Goal: Task Accomplishment & Management: Find specific page/section

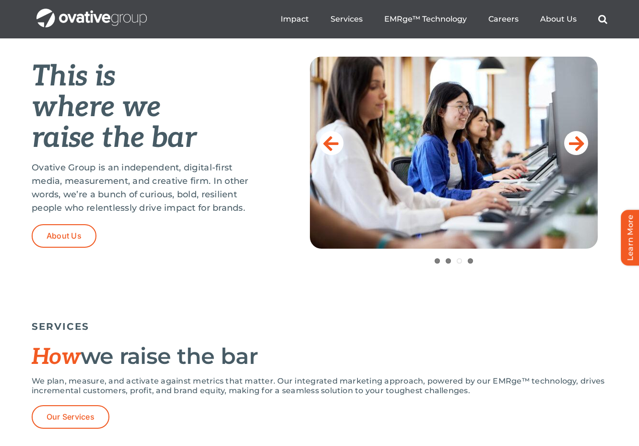
scroll to position [388, 0]
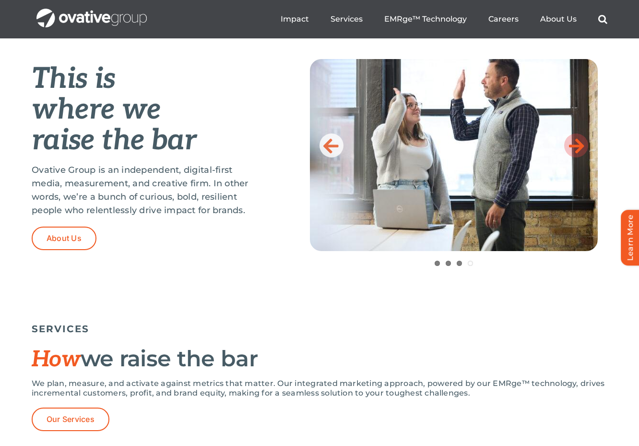
click at [578, 142] on icon at bounding box center [576, 145] width 15 height 19
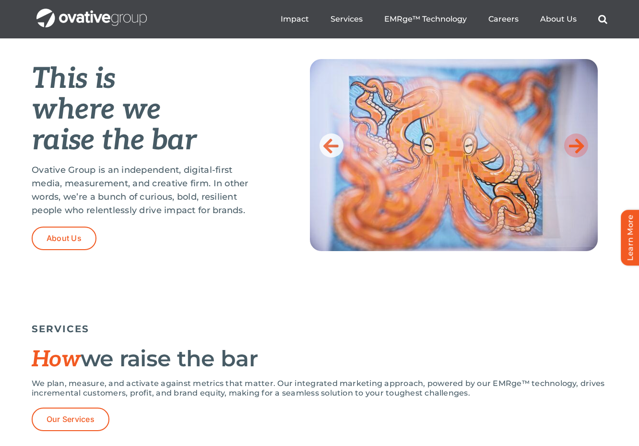
click at [579, 142] on icon at bounding box center [576, 145] width 15 height 19
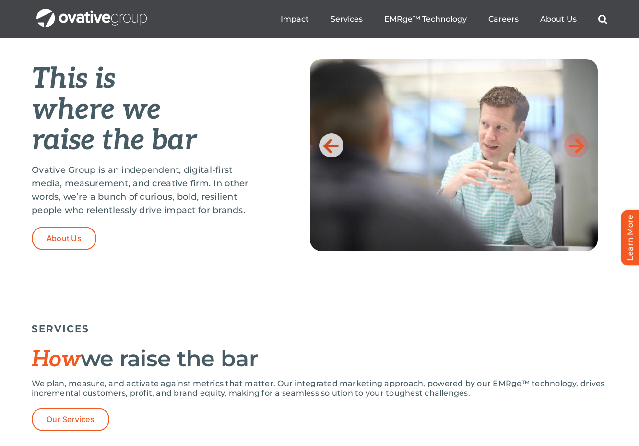
click at [579, 143] on icon at bounding box center [576, 145] width 15 height 19
click at [577, 148] on icon at bounding box center [576, 145] width 15 height 19
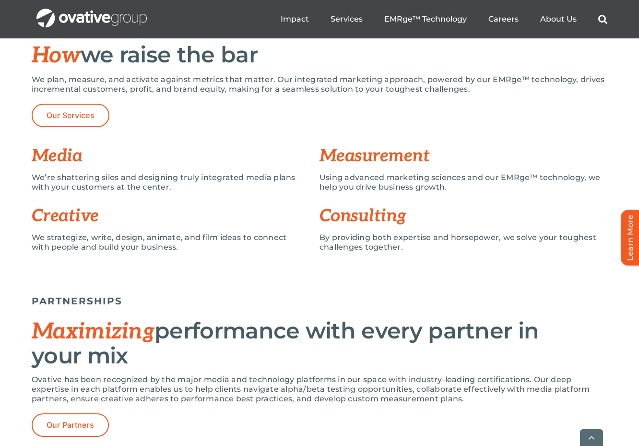
scroll to position [692, 0]
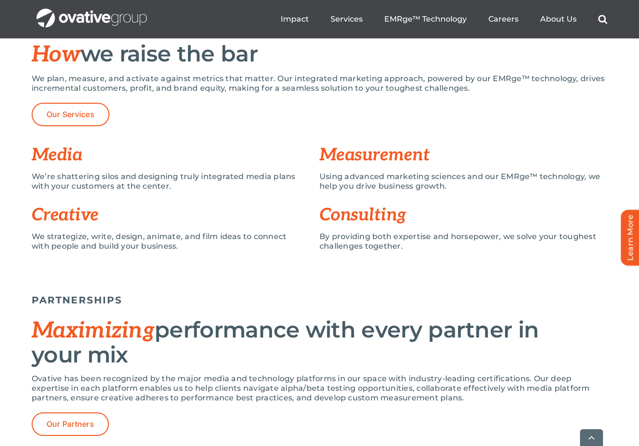
click at [63, 220] on h3 "Creative" at bounding box center [176, 214] width 288 height 19
click at [144, 255] on div "We strategize, write, design, animate, and film ideas to connect with people an…" at bounding box center [168, 246] width 273 height 29
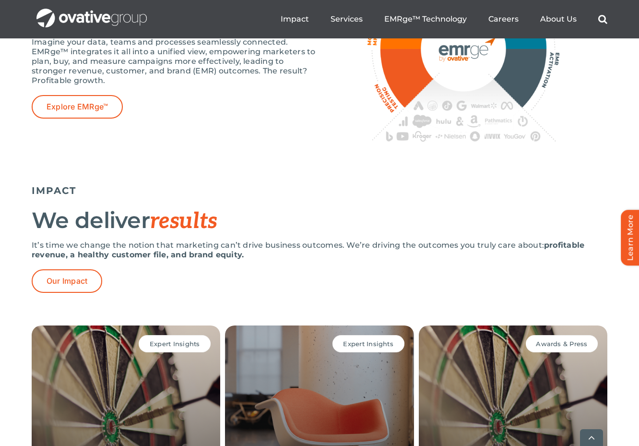
scroll to position [1794, 0]
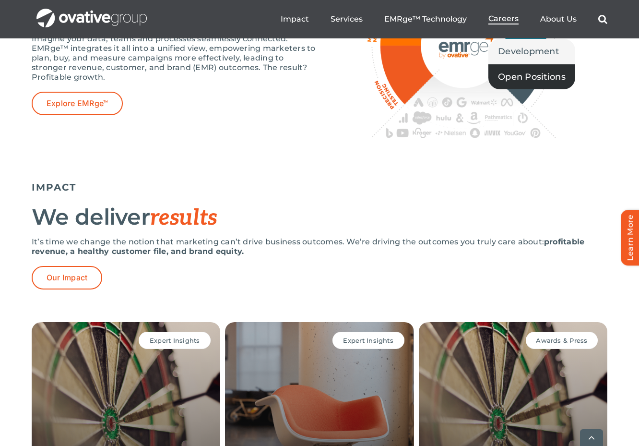
click at [517, 75] on span "Open Positions" at bounding box center [532, 76] width 68 height 13
